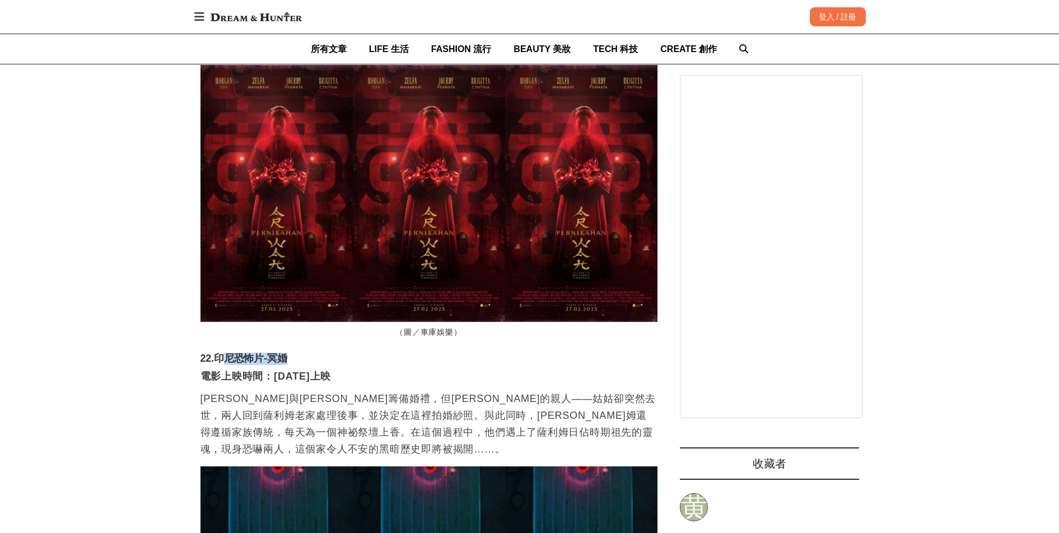
scroll to position [0, 1371]
drag, startPoint x: 283, startPoint y: 138, endPoint x: 212, endPoint y: 143, distance: 70.7
click at [212, 353] on h3 "22.印尼恐怖片-冥婚" at bounding box center [428, 359] width 457 height 12
copy h3 ".印尼恐怖片-冥婚"
drag, startPoint x: 335, startPoint y: 141, endPoint x: 279, endPoint y: 144, distance: 56.1
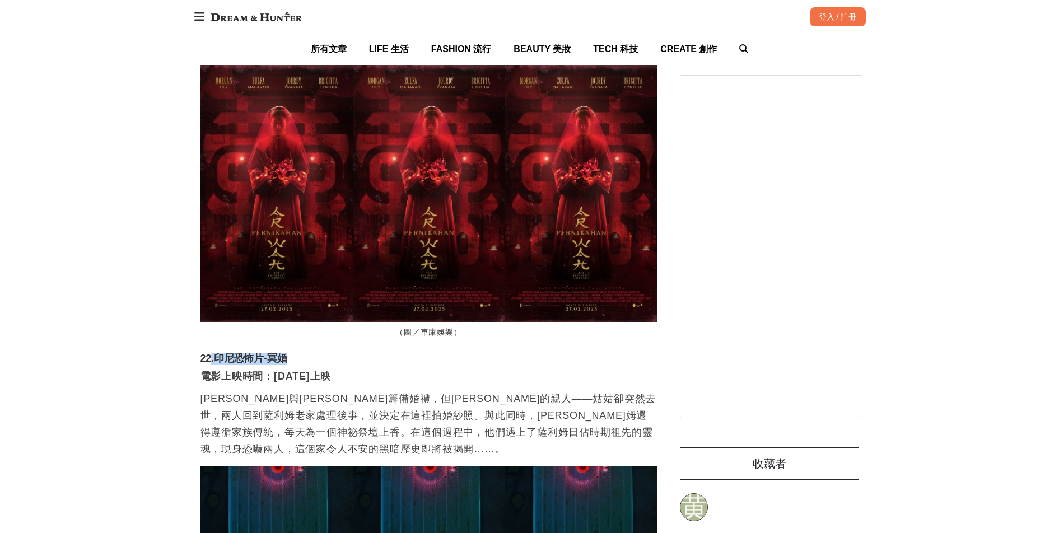
click at [333, 353] on h3 "22.印尼恐怖片-冥婚" at bounding box center [428, 359] width 457 height 12
click at [279, 353] on h3 "22.印尼恐怖片-冥婚" at bounding box center [428, 359] width 457 height 12
click at [288, 353] on h3 "22.印尼恐怖片-冥婚" at bounding box center [428, 359] width 457 height 12
drag, startPoint x: 288, startPoint y: 139, endPoint x: 217, endPoint y: 137, distance: 71.2
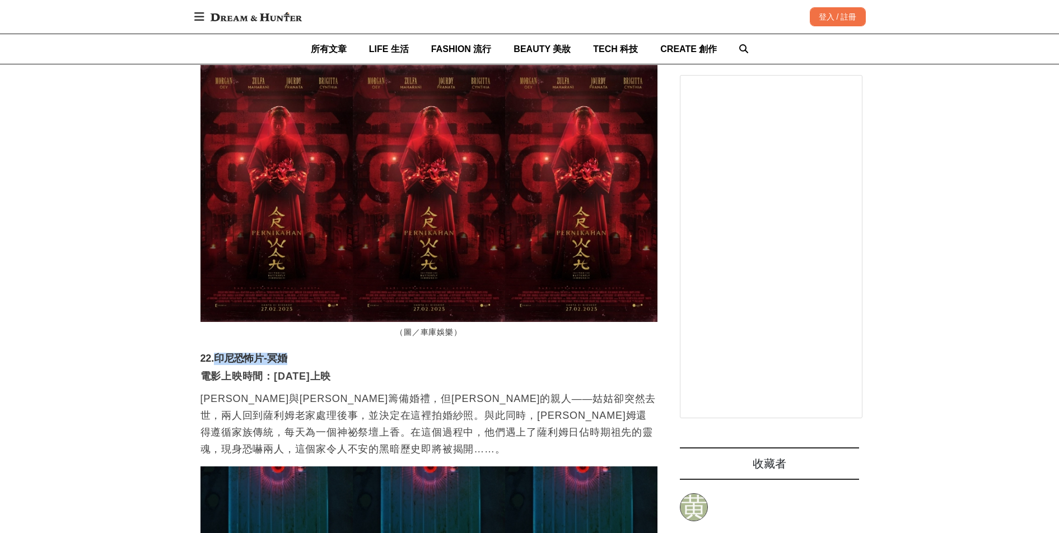
click at [217, 353] on h3 "22.印尼恐怖片-冥婚" at bounding box center [428, 359] width 457 height 12
copy h3 "印尼恐怖片-冥婚"
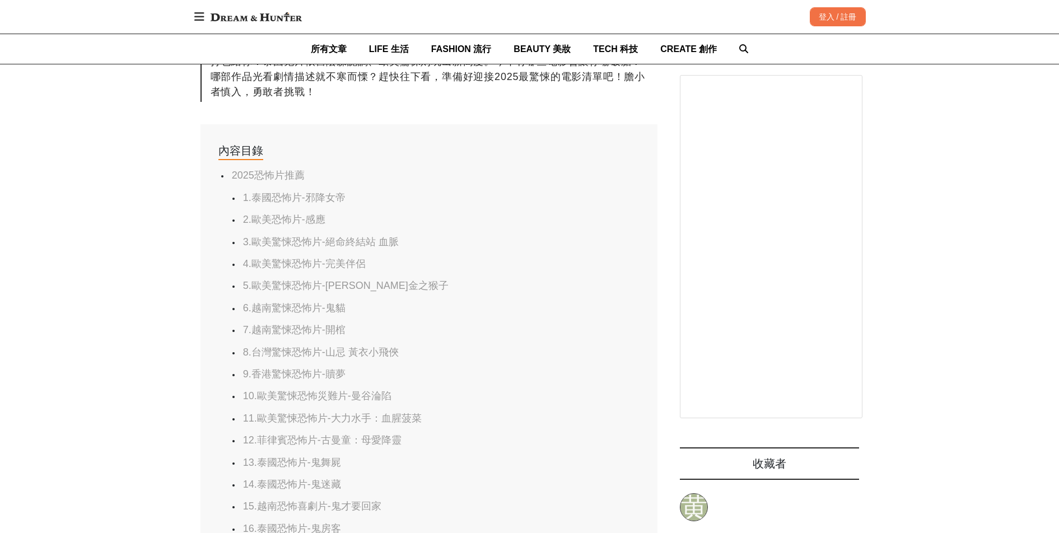
scroll to position [0, 1828]
